Goal: Transaction & Acquisition: Purchase product/service

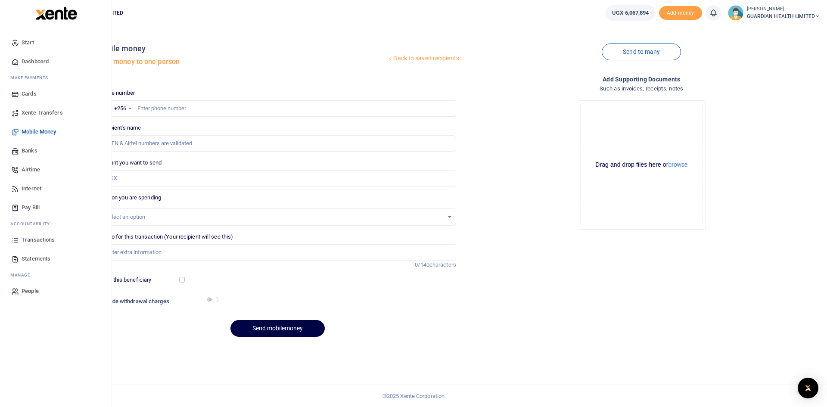
click at [34, 168] on span "Airtime" at bounding box center [31, 169] width 19 height 9
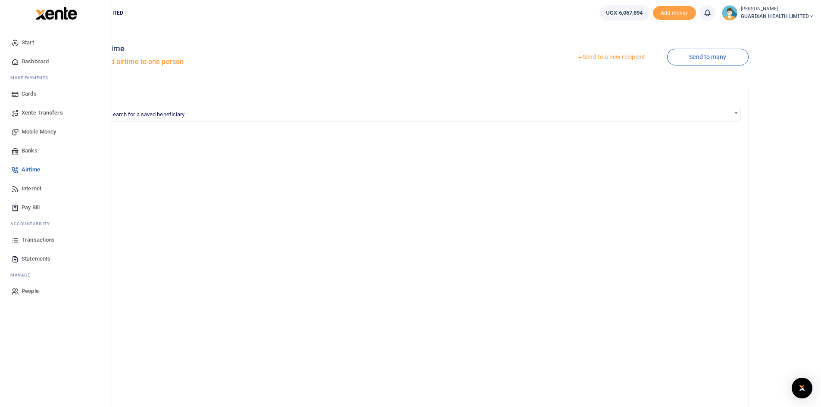
click at [45, 61] on span "Dashboard" at bounding box center [35, 61] width 27 height 9
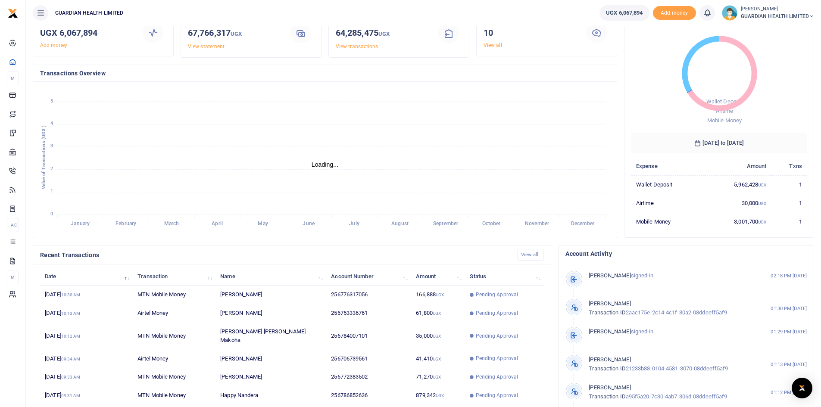
scroll to position [108, 0]
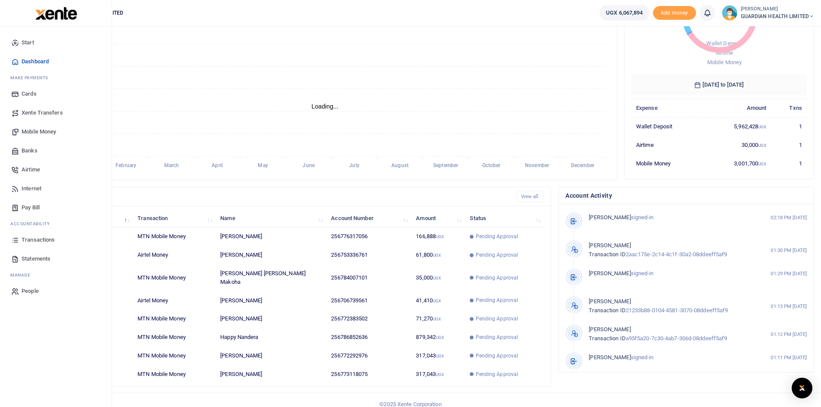
click at [44, 241] on span "Transactions" at bounding box center [38, 240] width 33 height 9
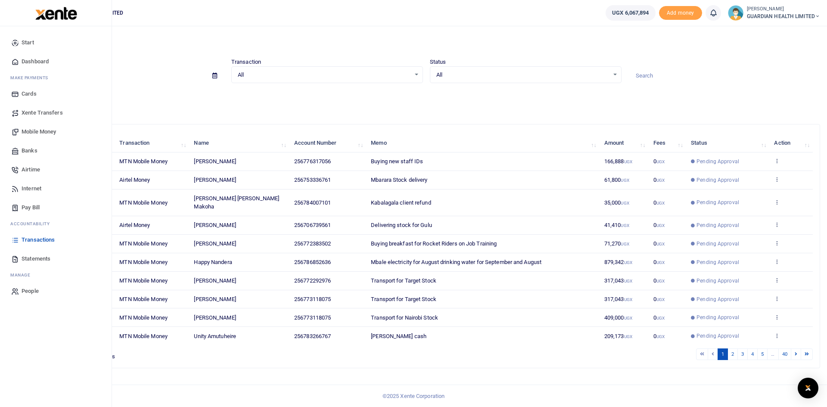
click at [41, 171] on link "Airtime" at bounding box center [56, 169] width 98 height 19
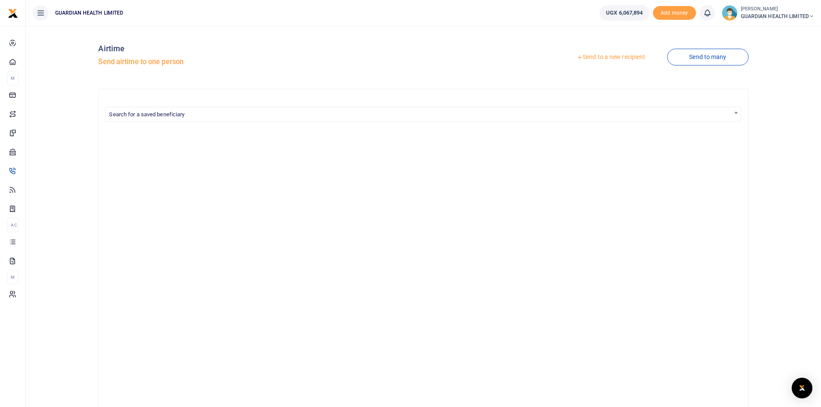
click at [594, 59] on link "Send to a new recipient" at bounding box center [610, 58] width 112 height 16
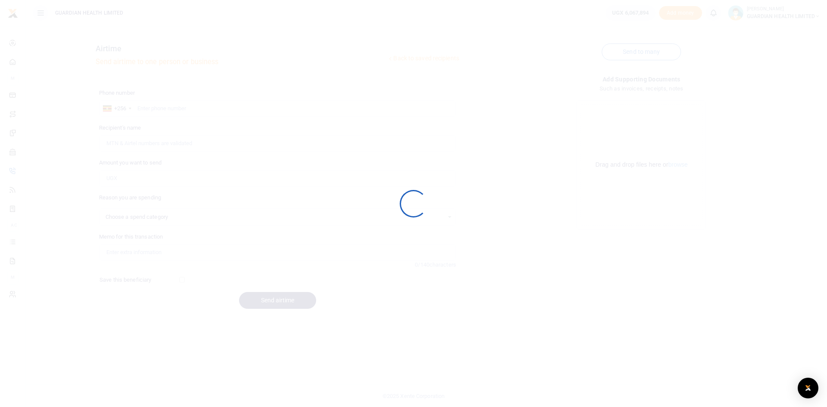
select select
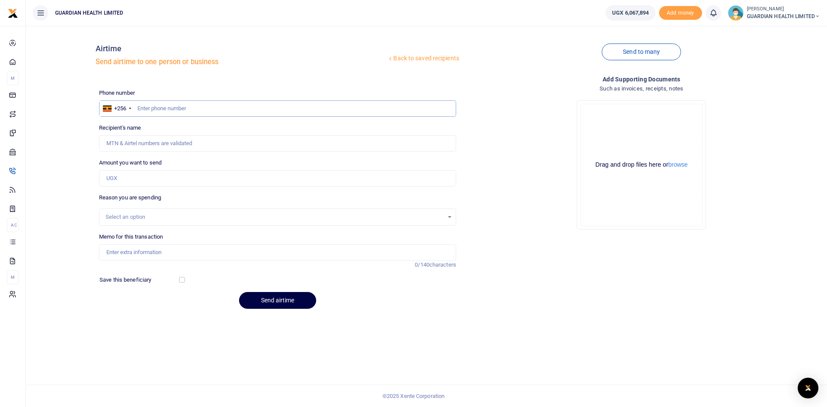
click at [167, 110] on input "text" at bounding box center [277, 108] width 357 height 16
type input "754516958"
click at [160, 181] on input "Amount you want to send" at bounding box center [277, 178] width 357 height 16
type input "30,000"
click at [151, 217] on div "Select an option" at bounding box center [275, 217] width 338 height 9
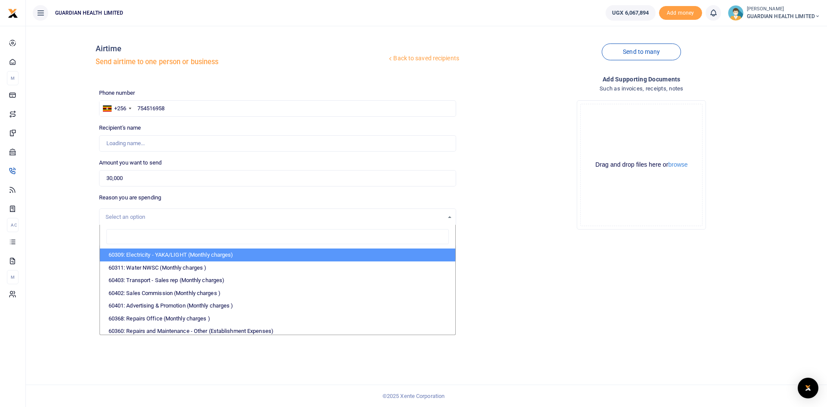
type input "Endida Nahabwe"
type input "TEL"
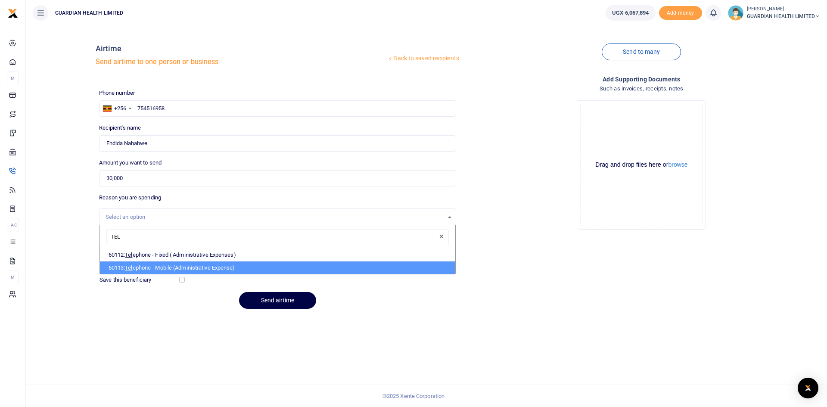
click at [157, 270] on li "60113: Tel ephone - Mobile (Administrative Expense)" at bounding box center [277, 267] width 355 height 13
select select "5431"
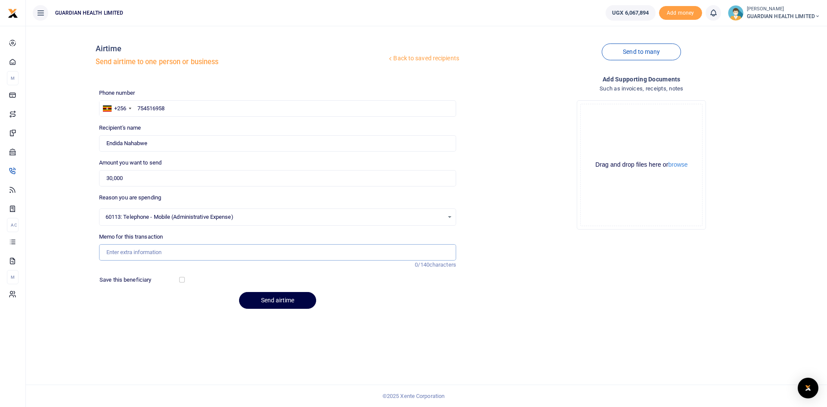
click at [145, 256] on input "Memo for this transaction" at bounding box center [277, 252] width 357 height 16
type input "September Airtime Top up for Mbarara 1"
click at [274, 299] on button "Send airtime" at bounding box center [277, 300] width 77 height 17
click at [511, 153] on div "Drop your files here Drag and drop files here or browse Powered by Uppy" at bounding box center [641, 164] width 357 height 143
click at [511, 271] on div "Add supporting Documents Such as invoices, receipts, notes Drop your files here…" at bounding box center [642, 195] width 364 height 241
